Goal: Task Accomplishment & Management: Manage account settings

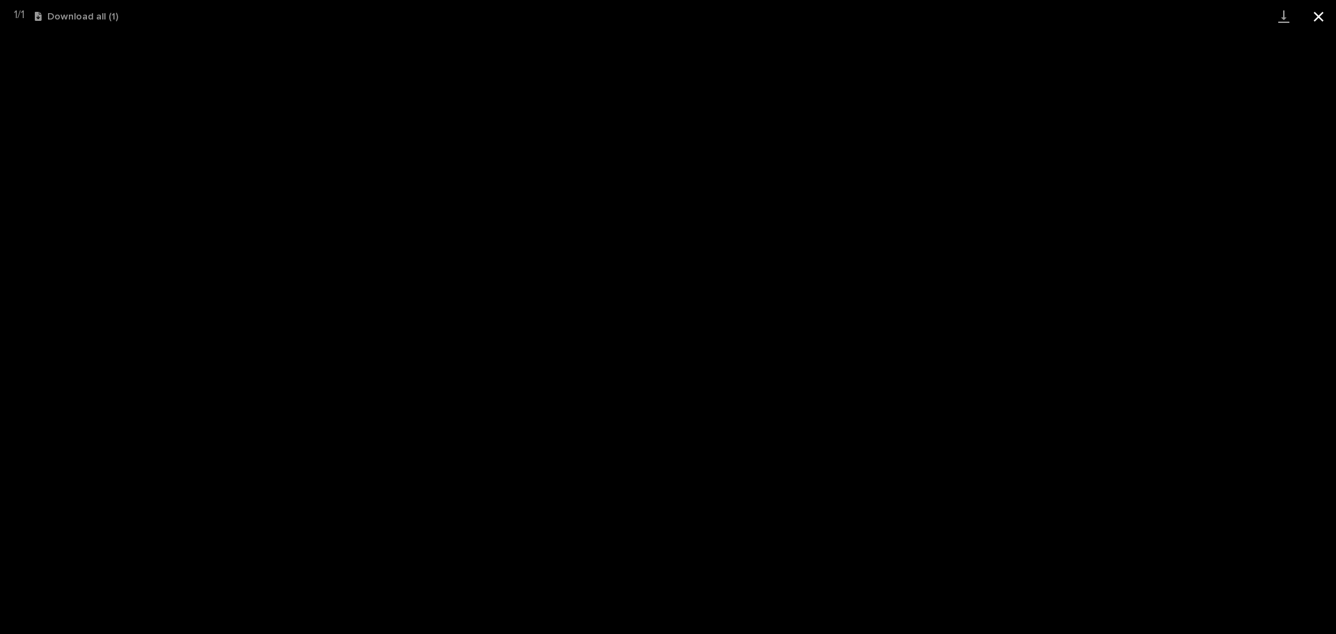
click at [1312, 17] on button "Close gallery" at bounding box center [1318, 16] width 35 height 33
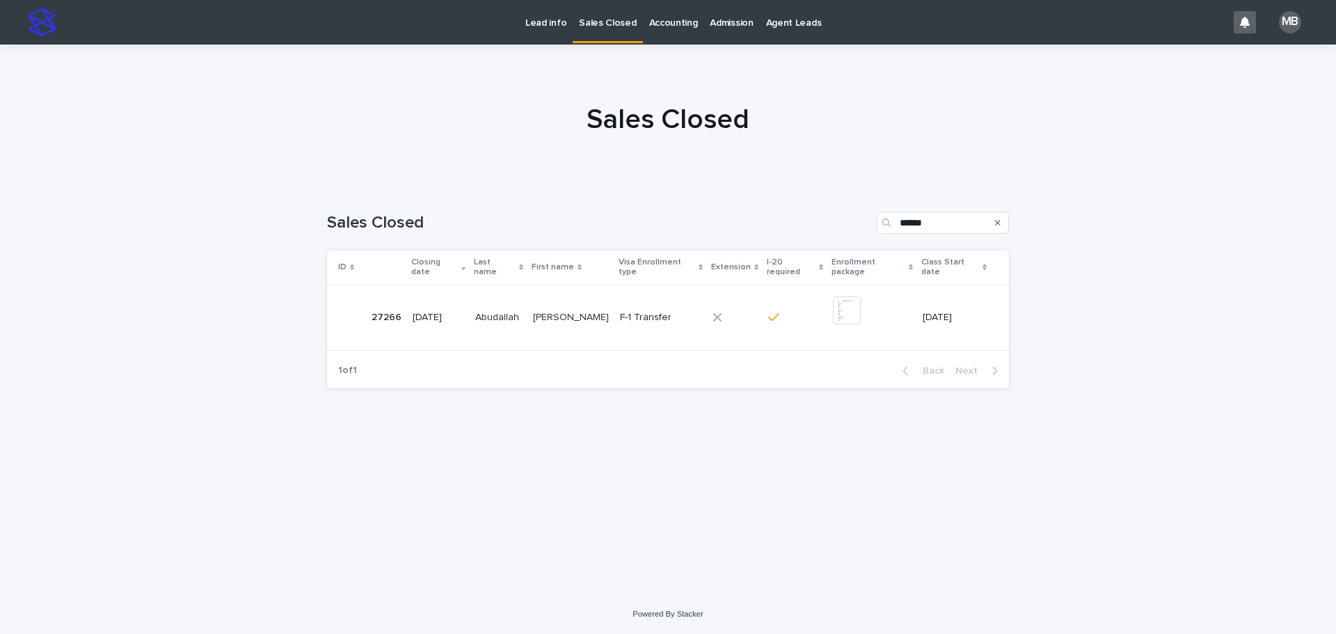
click at [560, 19] on p "Lead info" at bounding box center [545, 14] width 41 height 29
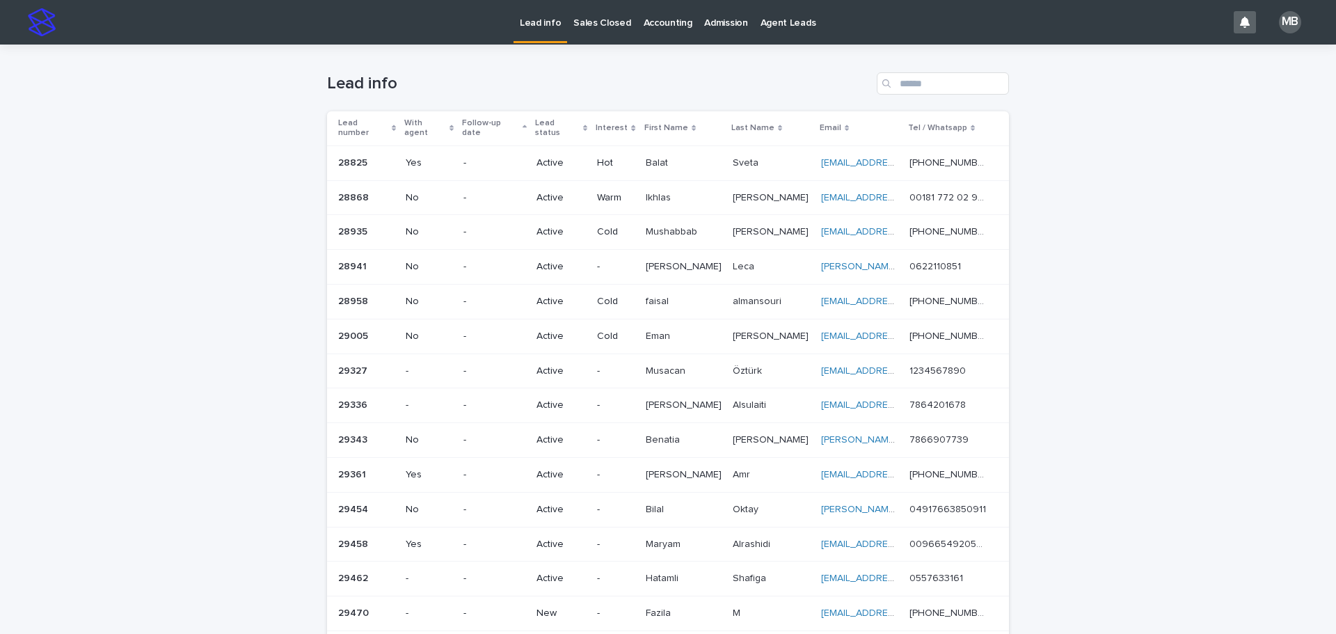
click at [260, 177] on div "Loading... Saving… Loading... Saving… Lead info Lead number With agent Follow-u…" at bounding box center [668, 484] width 1336 height 878
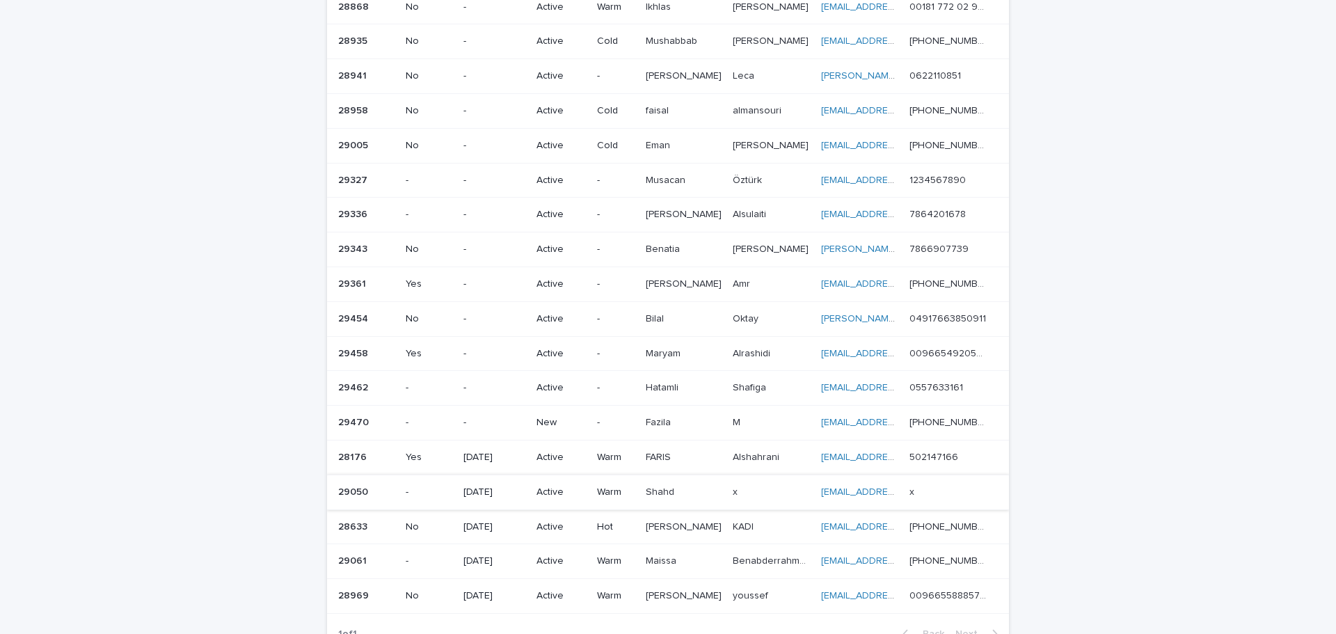
scroll to position [209, 0]
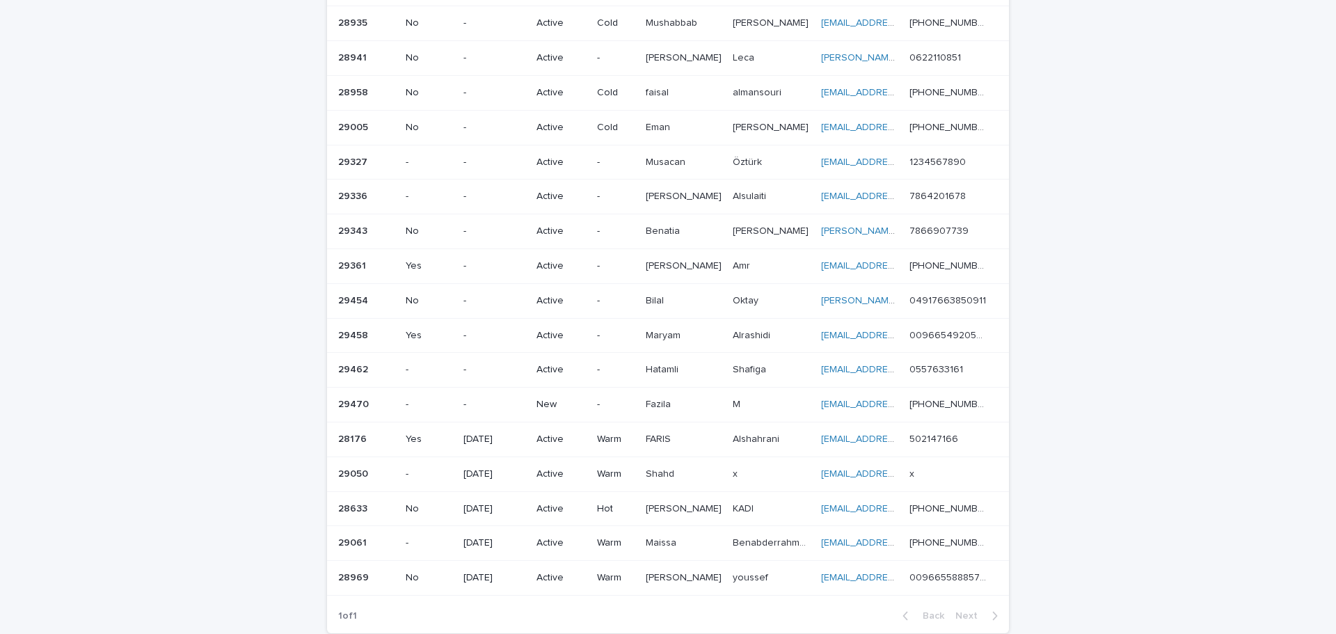
click at [569, 399] on p "New" at bounding box center [560, 405] width 49 height 12
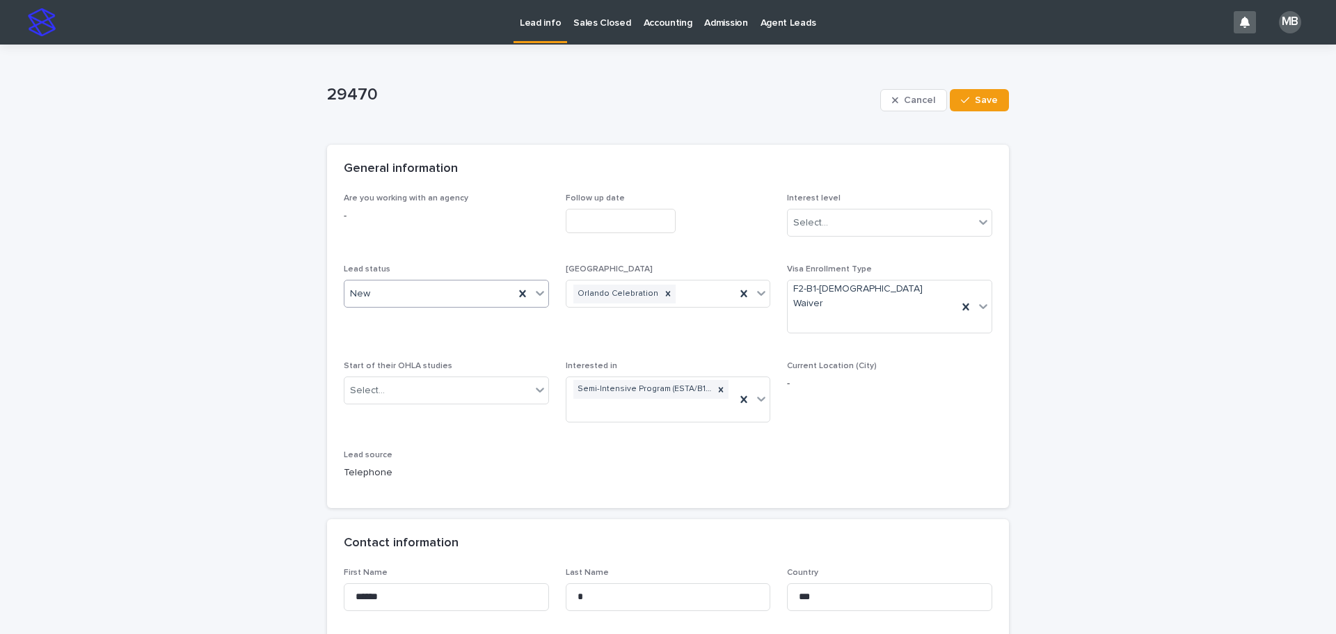
drag, startPoint x: 539, startPoint y: 298, endPoint x: 526, endPoint y: 306, distance: 15.6
click at [538, 298] on icon at bounding box center [540, 293] width 14 height 14
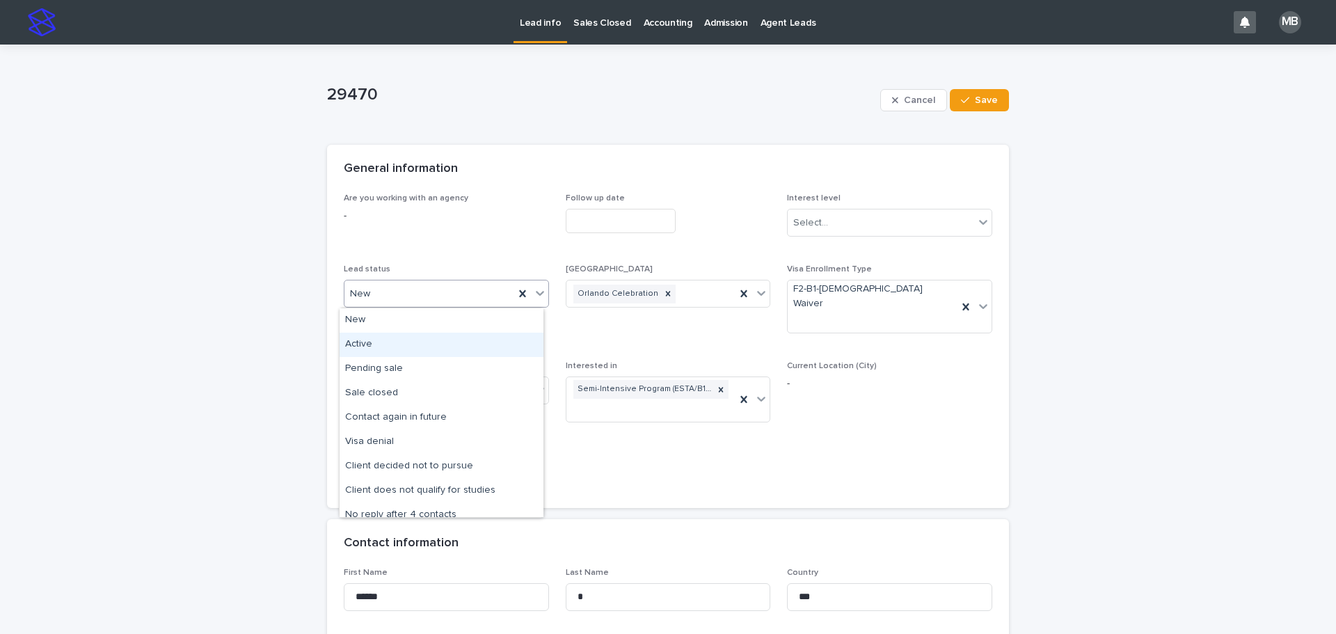
click at [481, 338] on div "Active" at bounding box center [441, 344] width 204 height 24
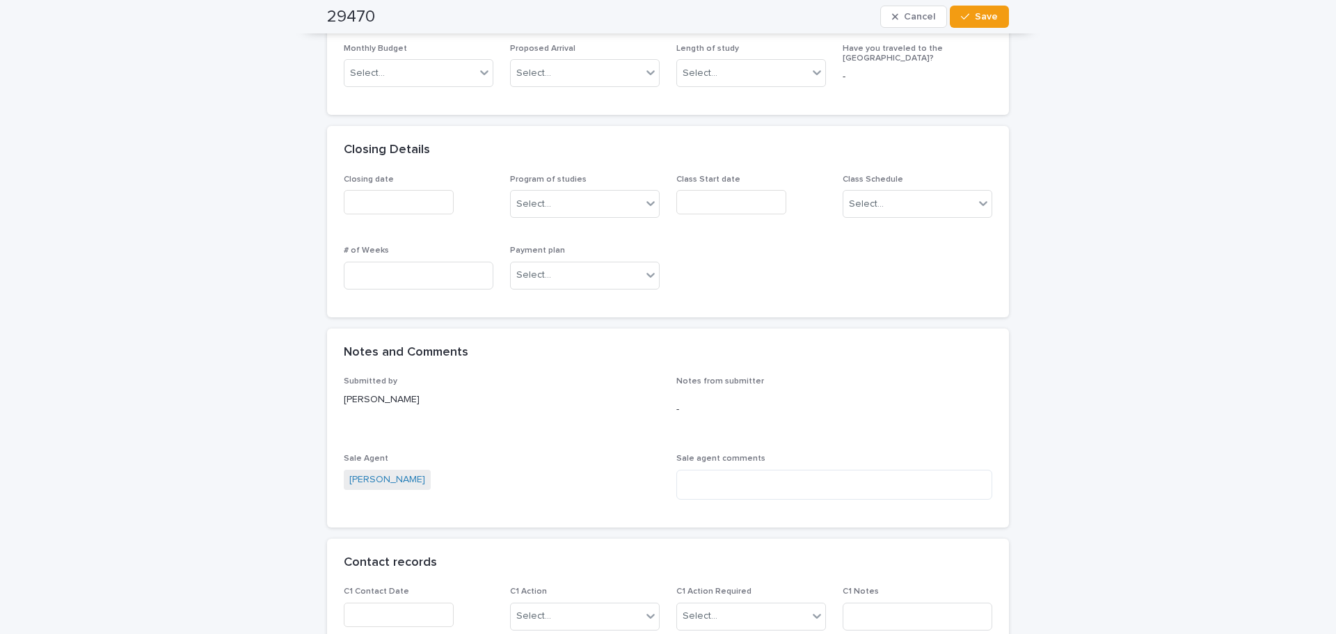
scroll to position [904, 0]
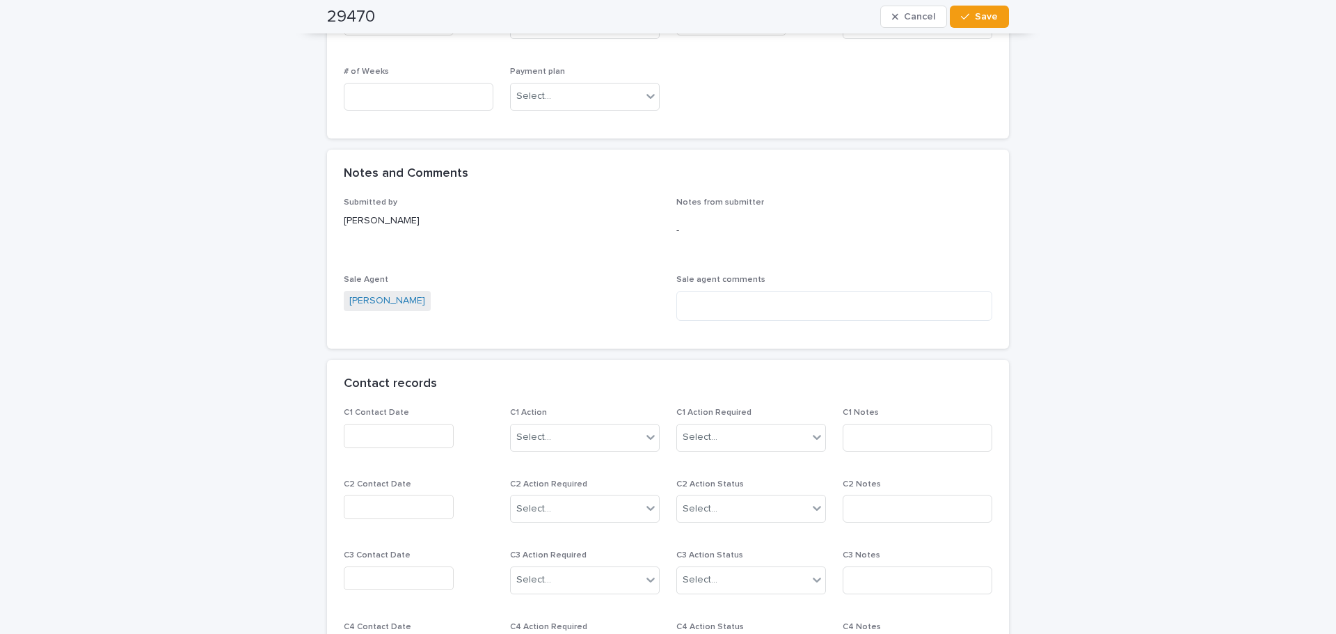
click at [408, 424] on input "text" at bounding box center [399, 436] width 110 height 24
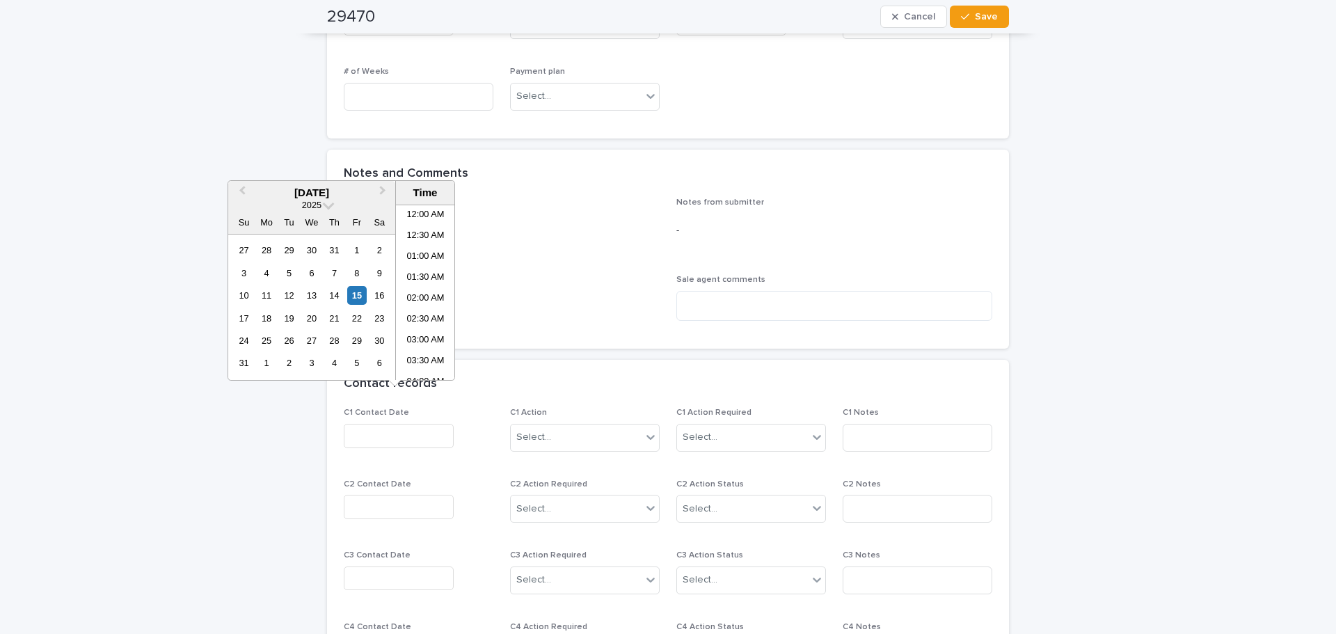
scroll to position [591, 0]
click at [355, 298] on div "15" at bounding box center [356, 295] width 19 height 19
click at [432, 312] on li "04:30 PM" at bounding box center [425, 313] width 59 height 21
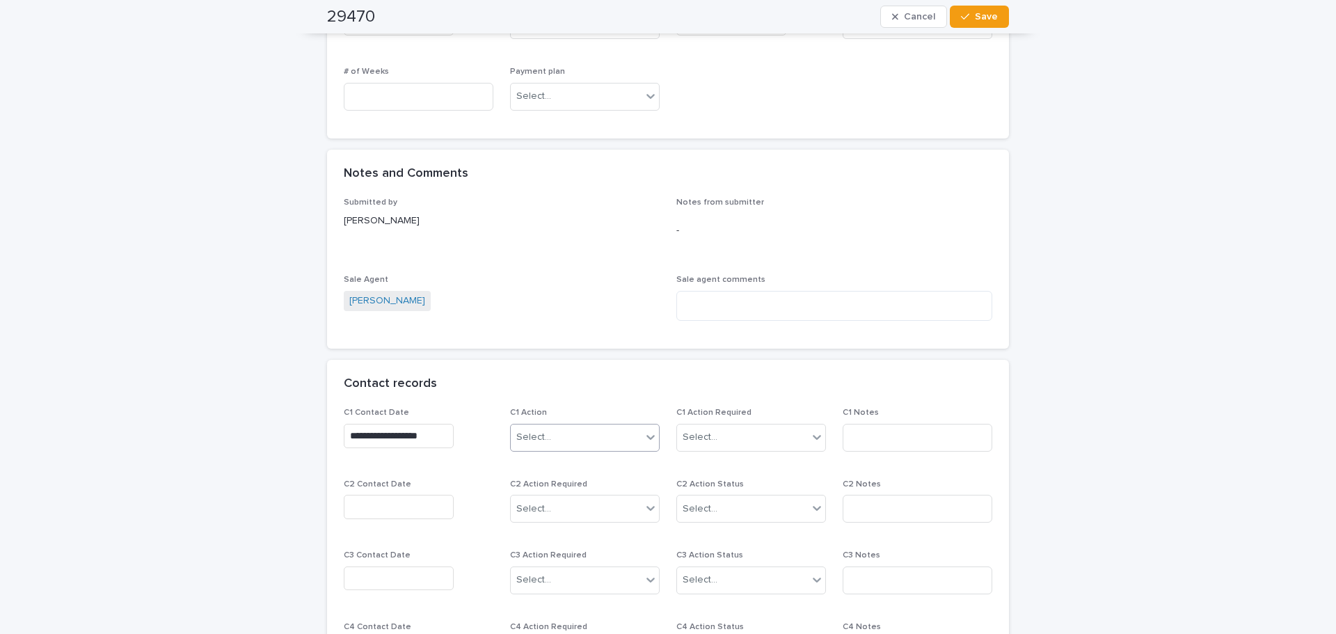
type input "**********"
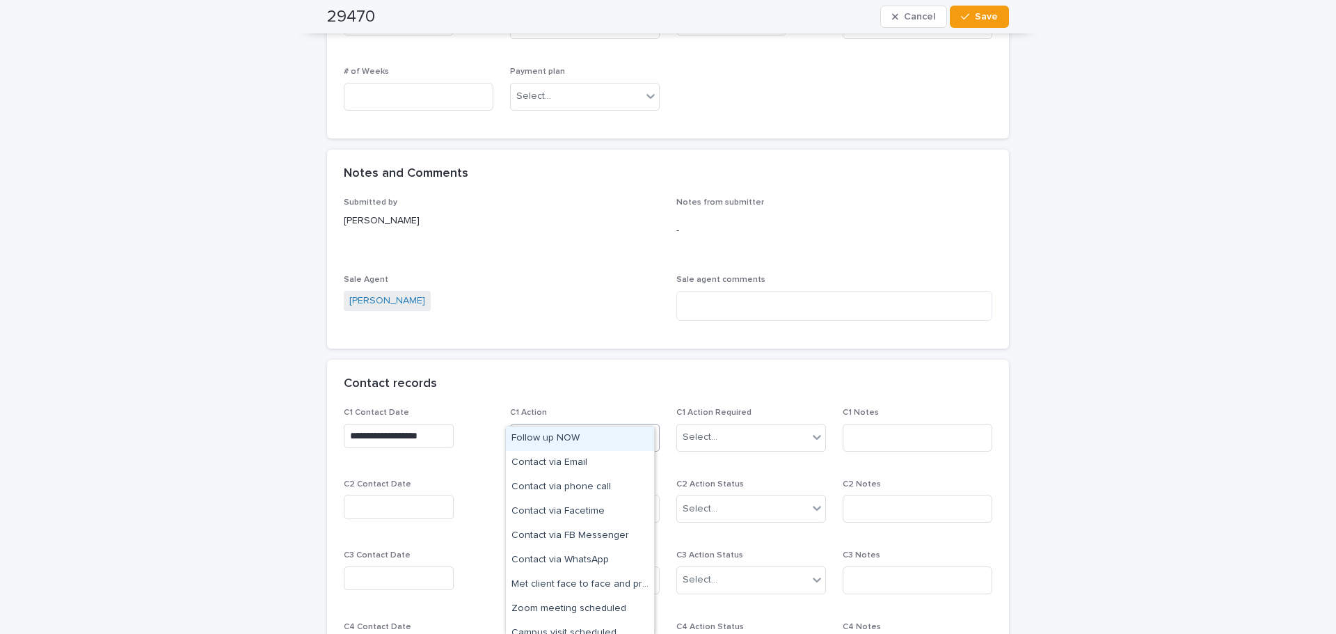
click at [590, 426] on div "Select..." at bounding box center [576, 437] width 131 height 23
click at [602, 560] on div "Contact via WhatsApp" at bounding box center [580, 560] width 148 height 24
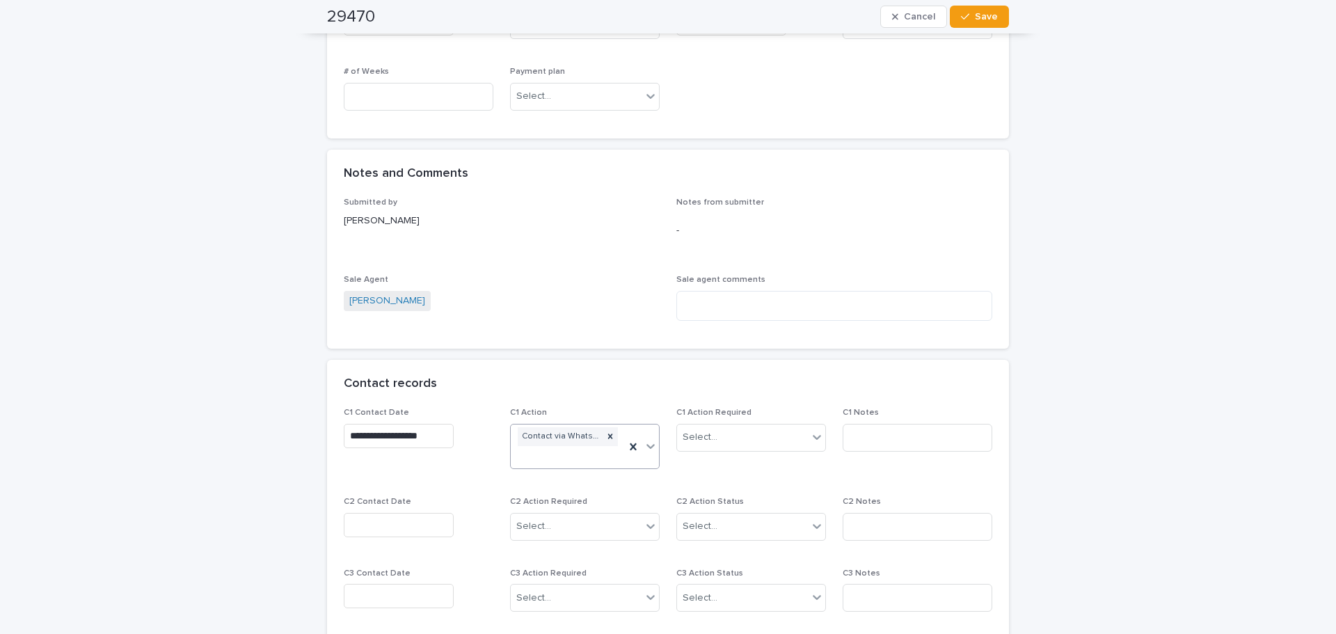
scroll to position [913, 0]
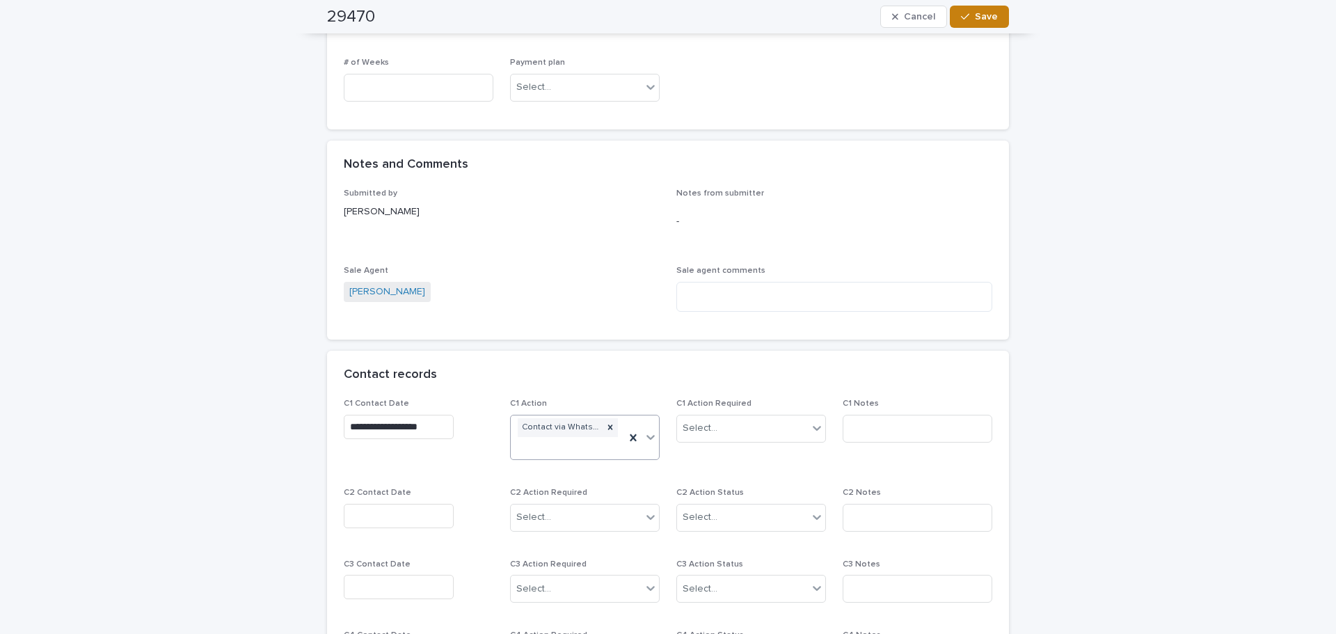
click at [982, 18] on span "Save" at bounding box center [986, 17] width 23 height 10
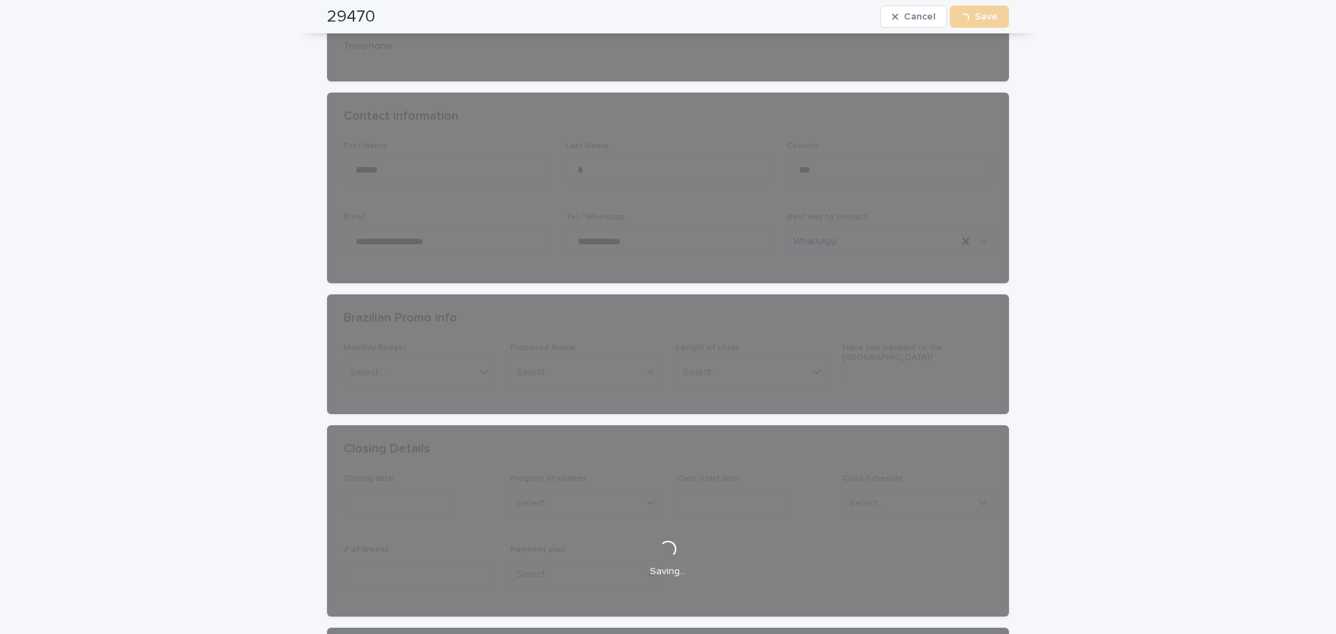
scroll to position [0, 0]
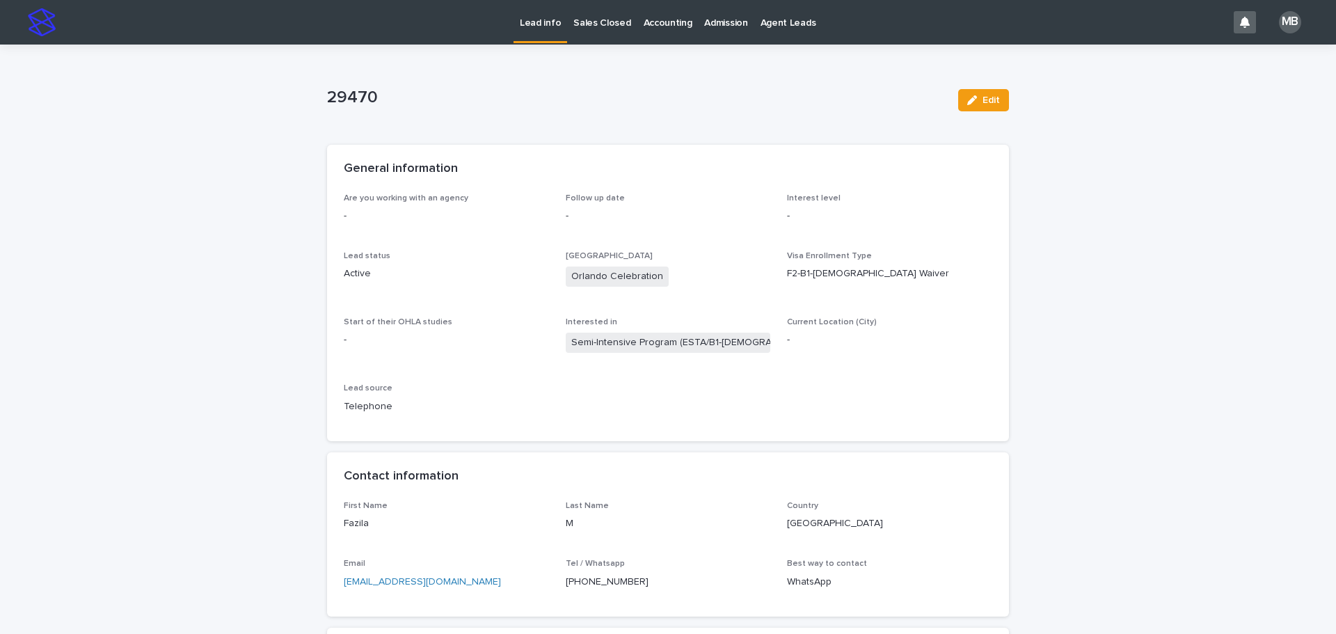
click at [547, 31] on link "Lead info" at bounding box center [540, 20] width 54 height 41
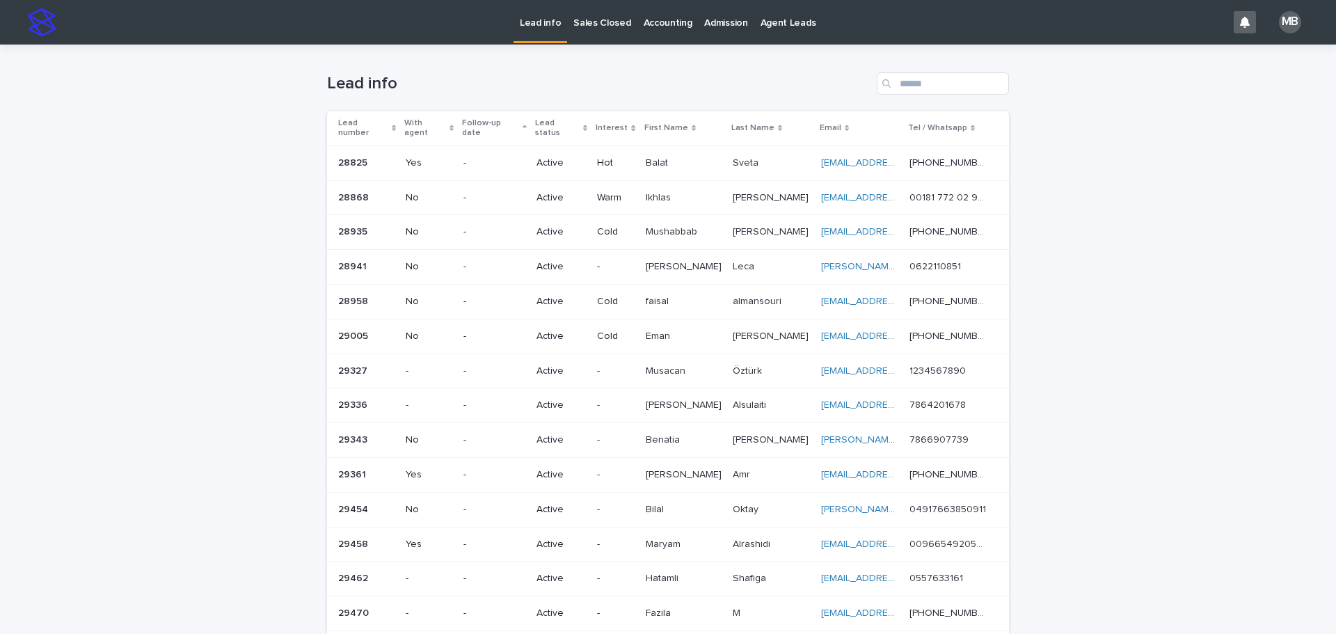
drag, startPoint x: 164, startPoint y: 104, endPoint x: 481, endPoint y: 72, distance: 318.9
click at [168, 104] on div "Loading... Saving… Loading... Saving… Lead info Lead number With agent Follow-u…" at bounding box center [668, 484] width 1336 height 878
